Goal: Find specific page/section: Find specific page/section

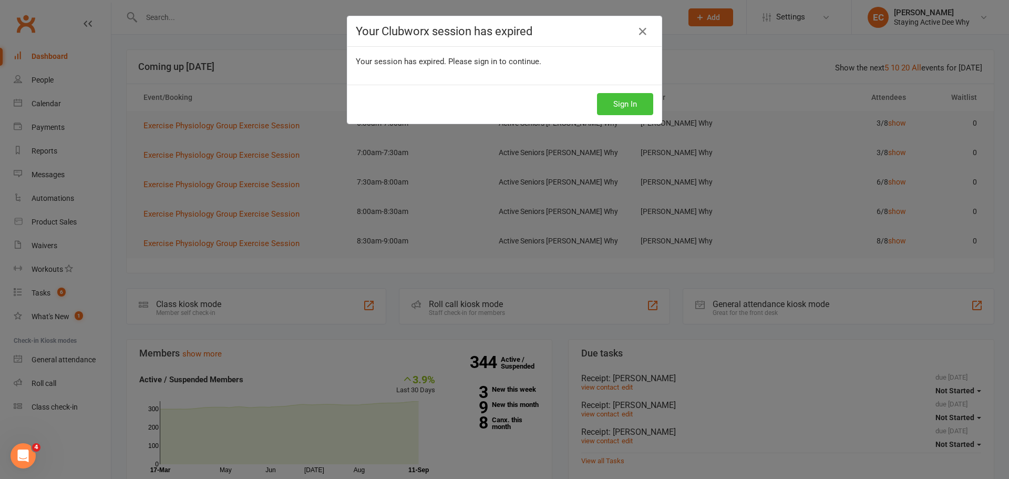
click at [619, 106] on button "Sign In" at bounding box center [625, 104] width 56 height 22
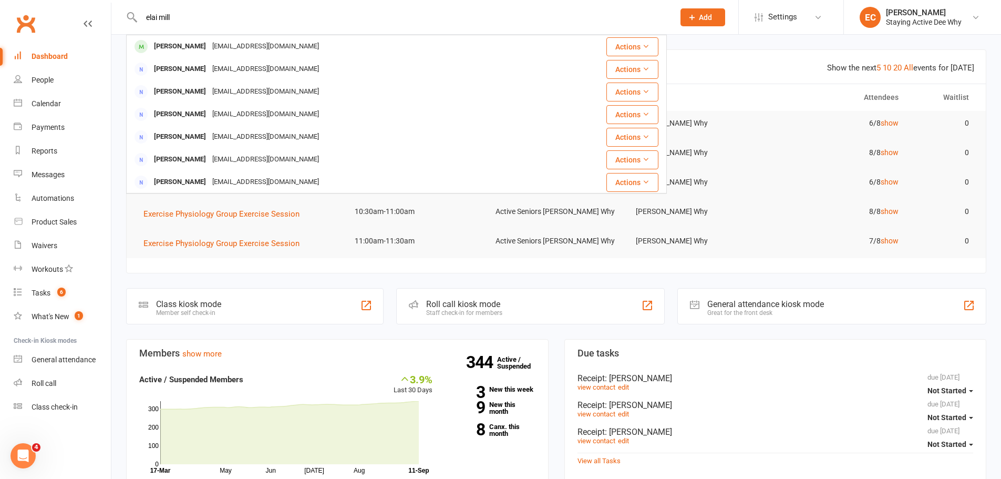
drag, startPoint x: 188, startPoint y: 11, endPoint x: 55, endPoint y: 38, distance: 135.6
click at [55, 3] on header "elai mill Elaine Miller emiller3858@gmail.com Actions Elaine Peck elnpack@bigpo…" at bounding box center [500, 3] width 1001 height 0
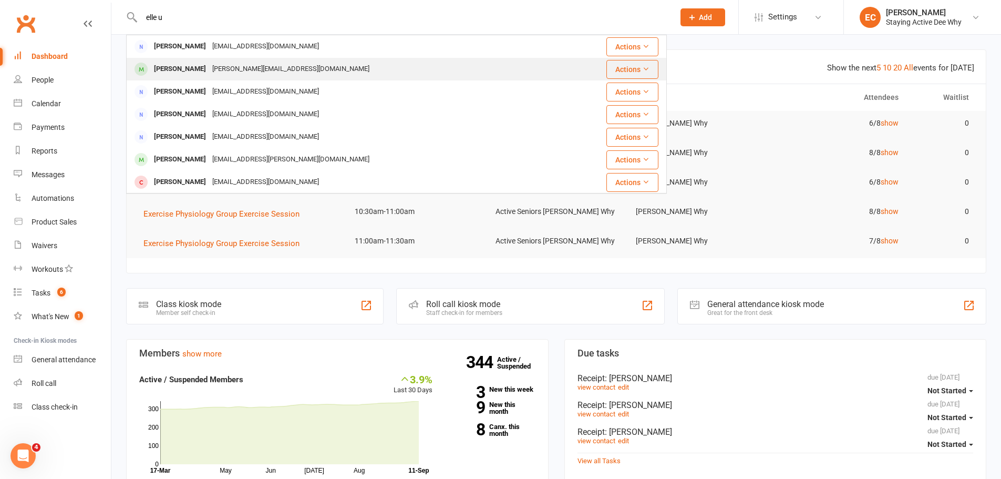
type input "elle u"
click at [151, 76] on div "Ellen Ulaszyn" at bounding box center [180, 68] width 58 height 15
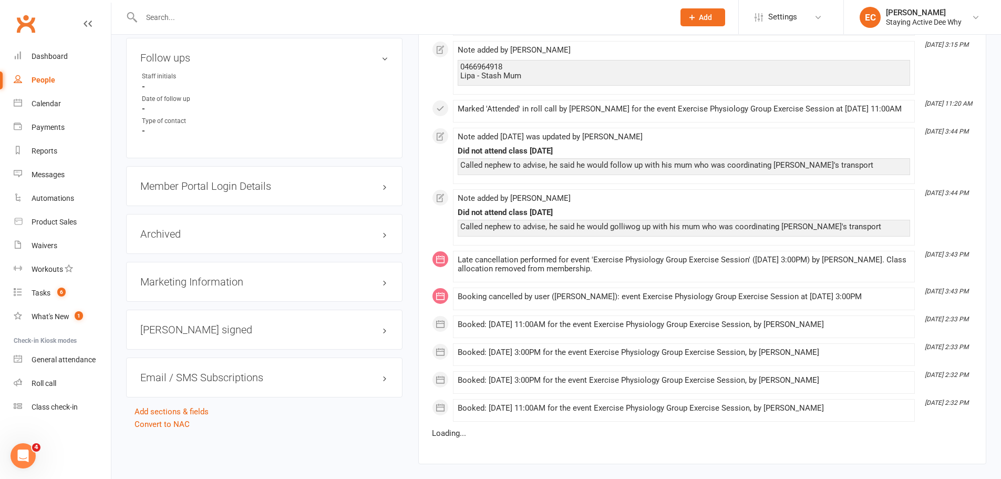
scroll to position [1022, 0]
